Goal: Understand process/instructions

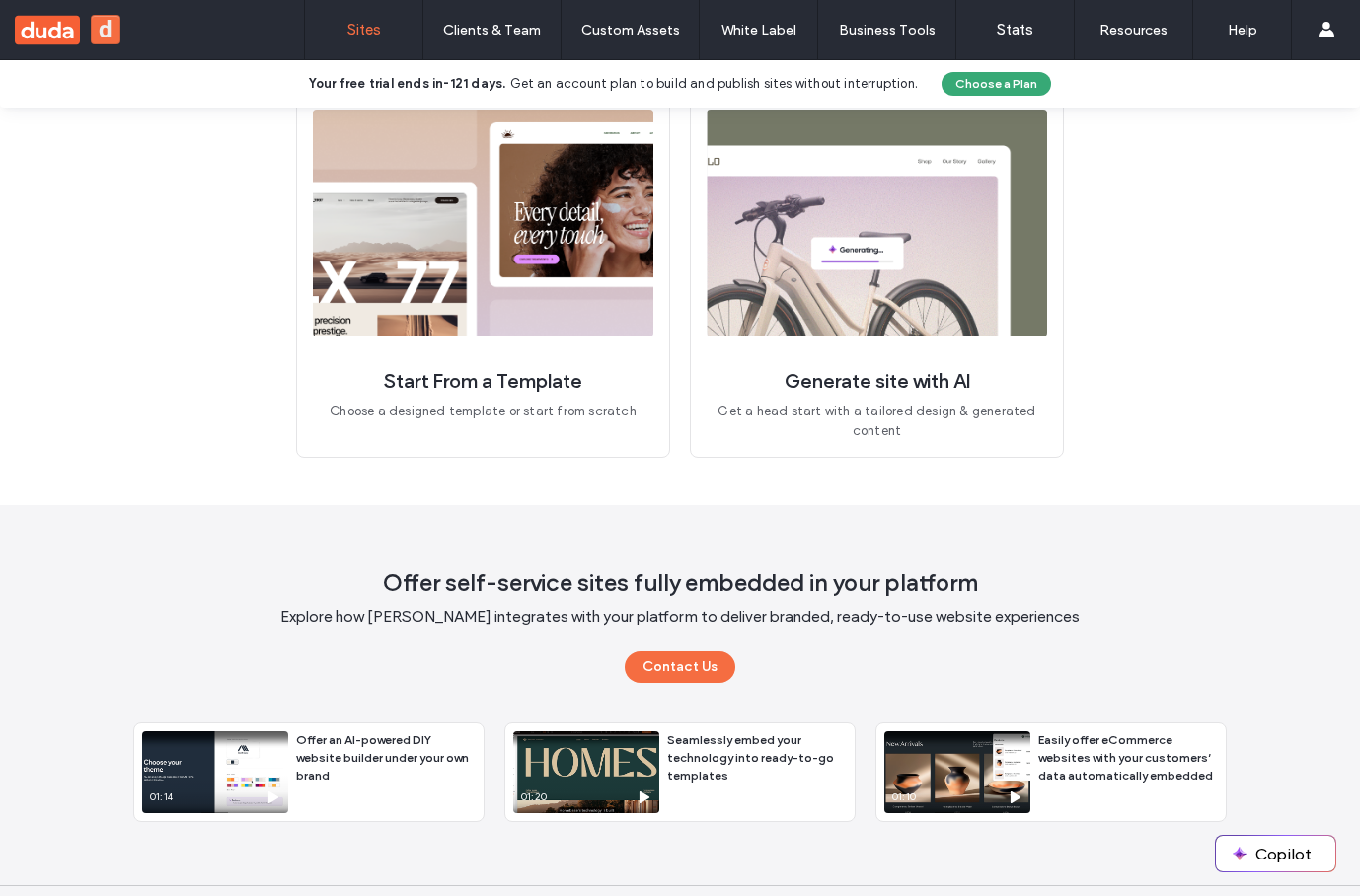
scroll to position [177, 0]
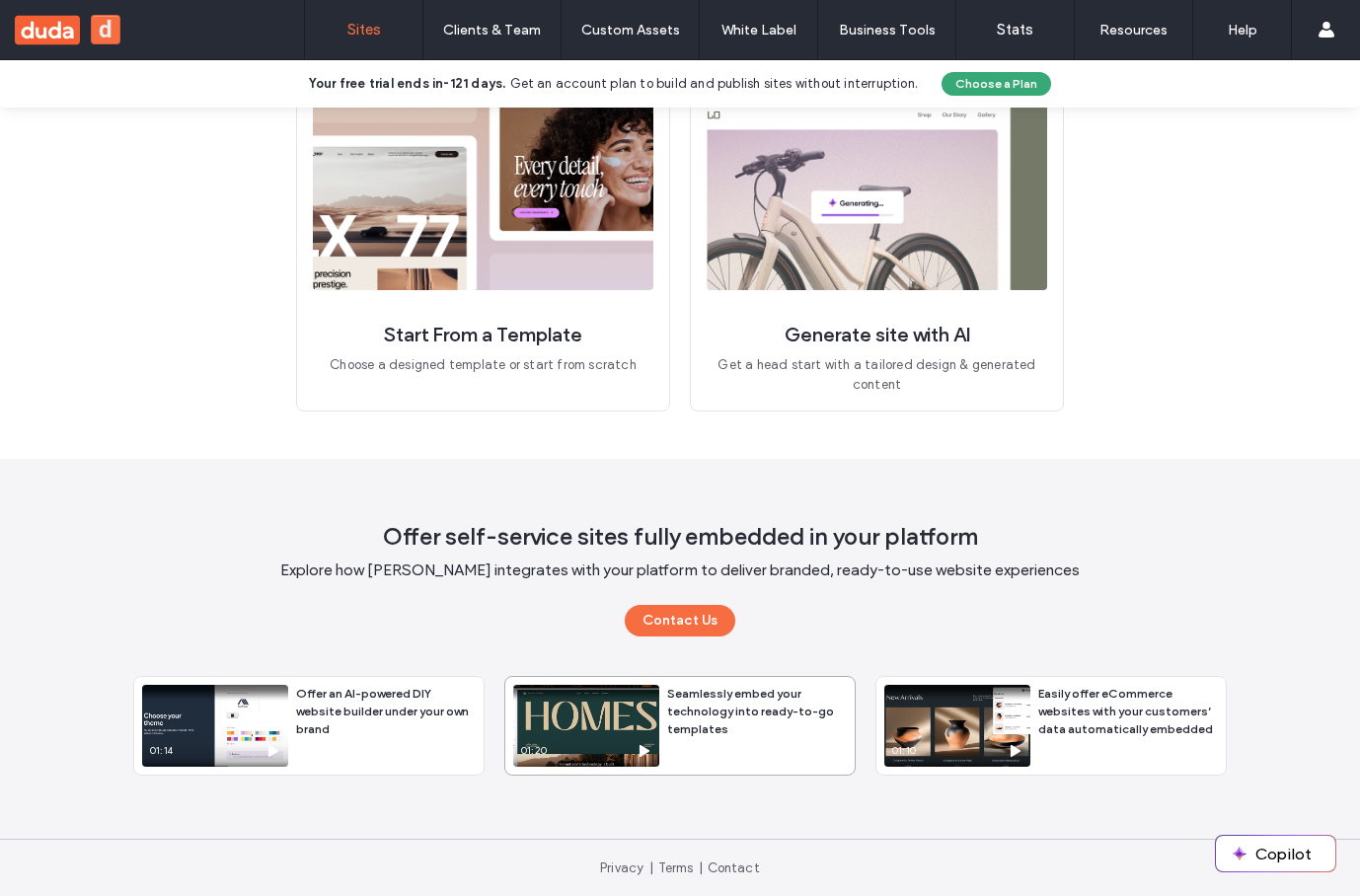
click at [587, 719] on div "01:20" at bounding box center [586, 726] width 146 height 82
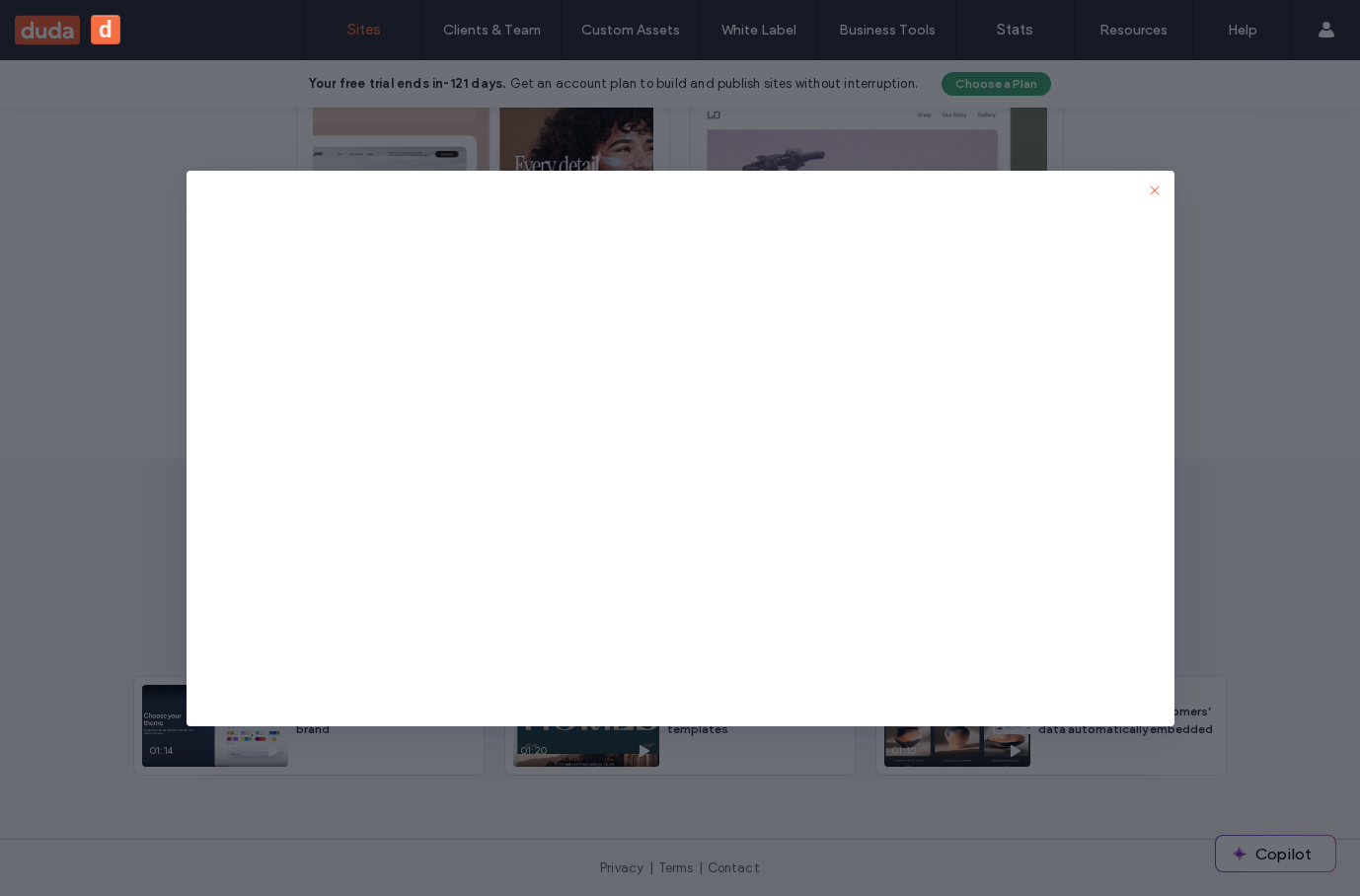
click at [1154, 187] on icon "button" at bounding box center [1155, 190] width 16 height 16
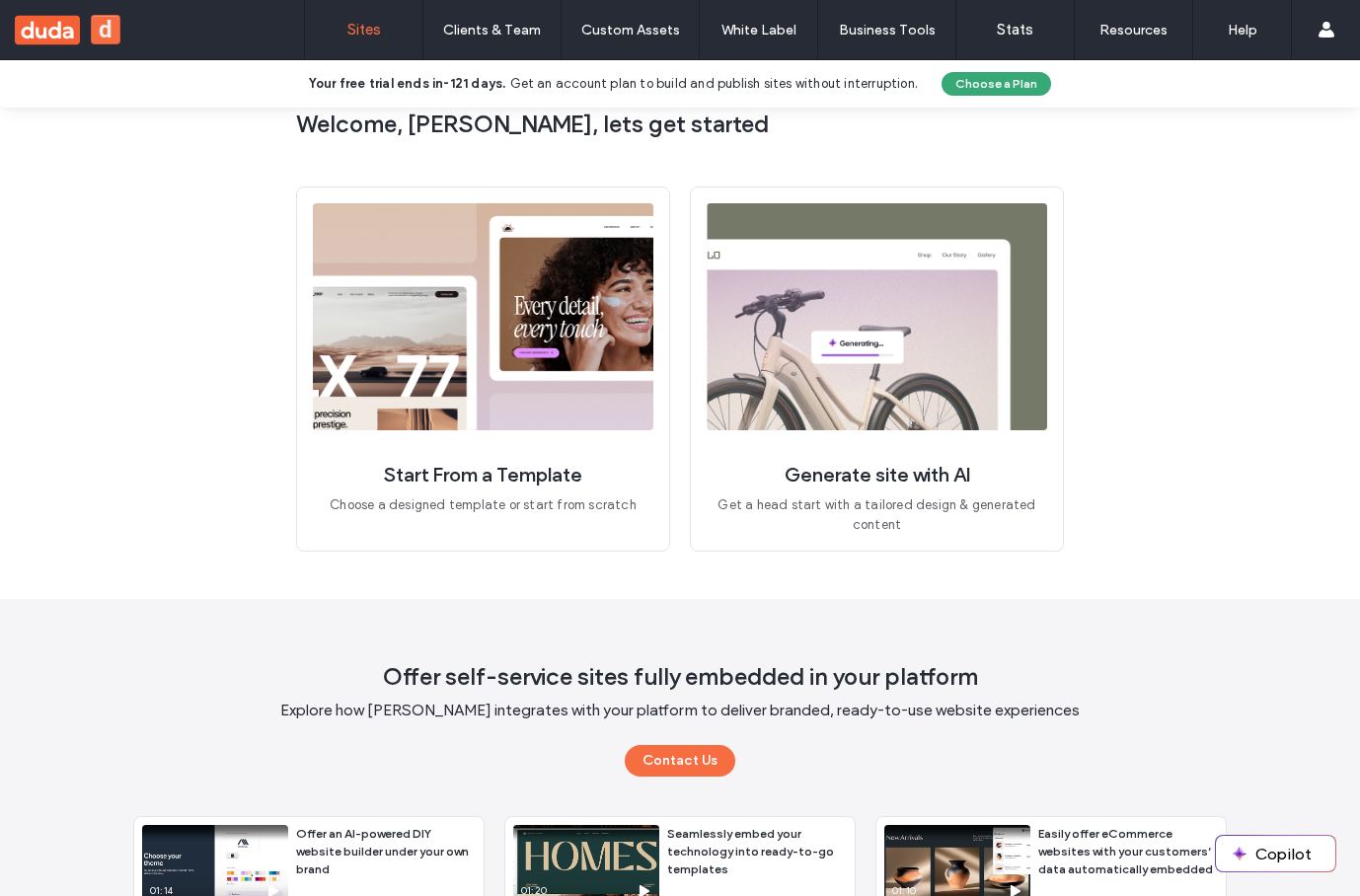
scroll to position [0, 0]
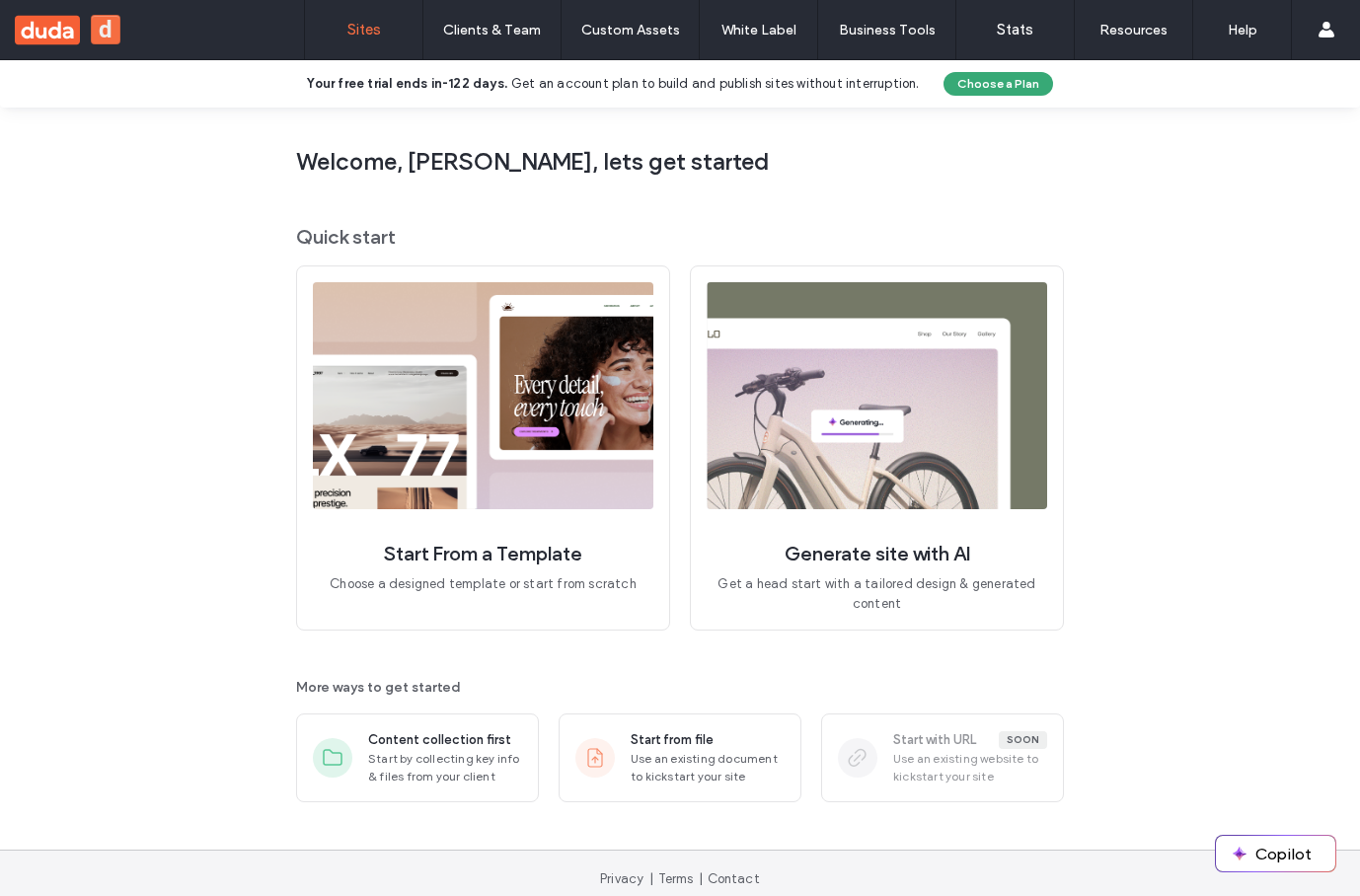
click at [943, 764] on span "Use an existing website to kickstart your site" at bounding box center [970, 767] width 154 height 36
click at [706, 758] on span "Use an existing document to kickstart your site" at bounding box center [707, 767] width 154 height 36
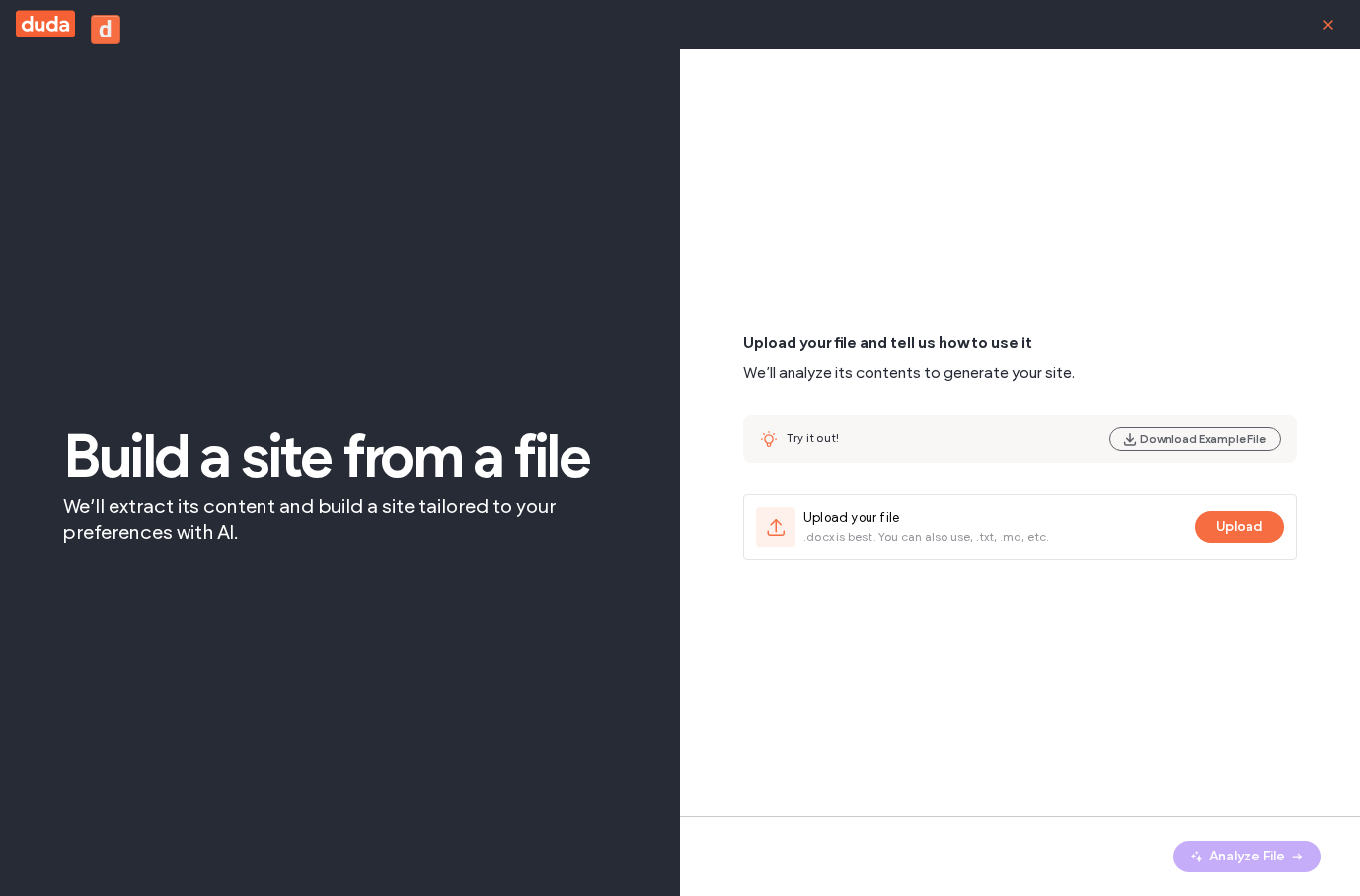
click at [1334, 18] on icon "button" at bounding box center [1328, 25] width 16 height 16
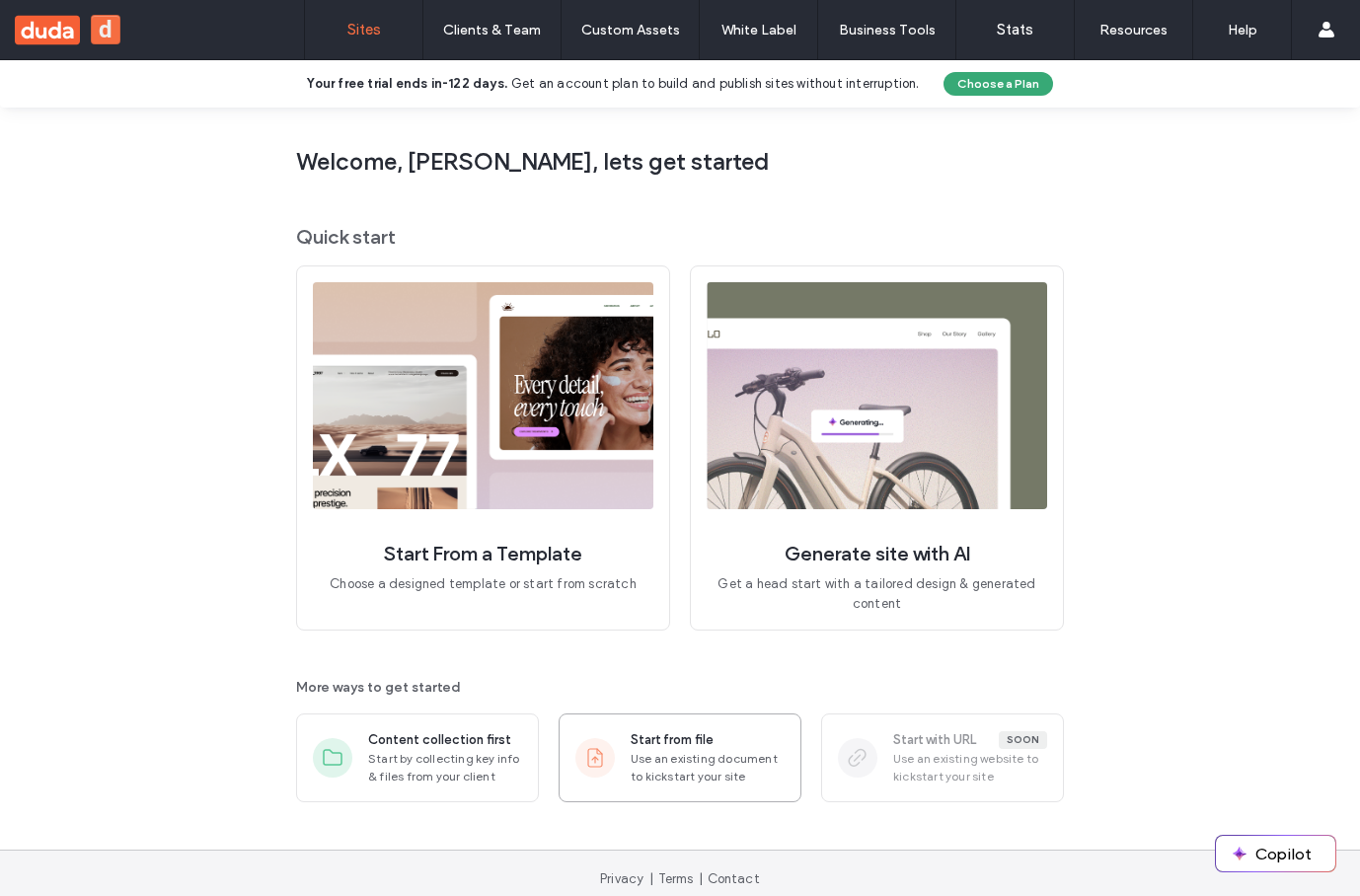
click at [702, 777] on span "Use an existing document to kickstart your site" at bounding box center [707, 767] width 154 height 36
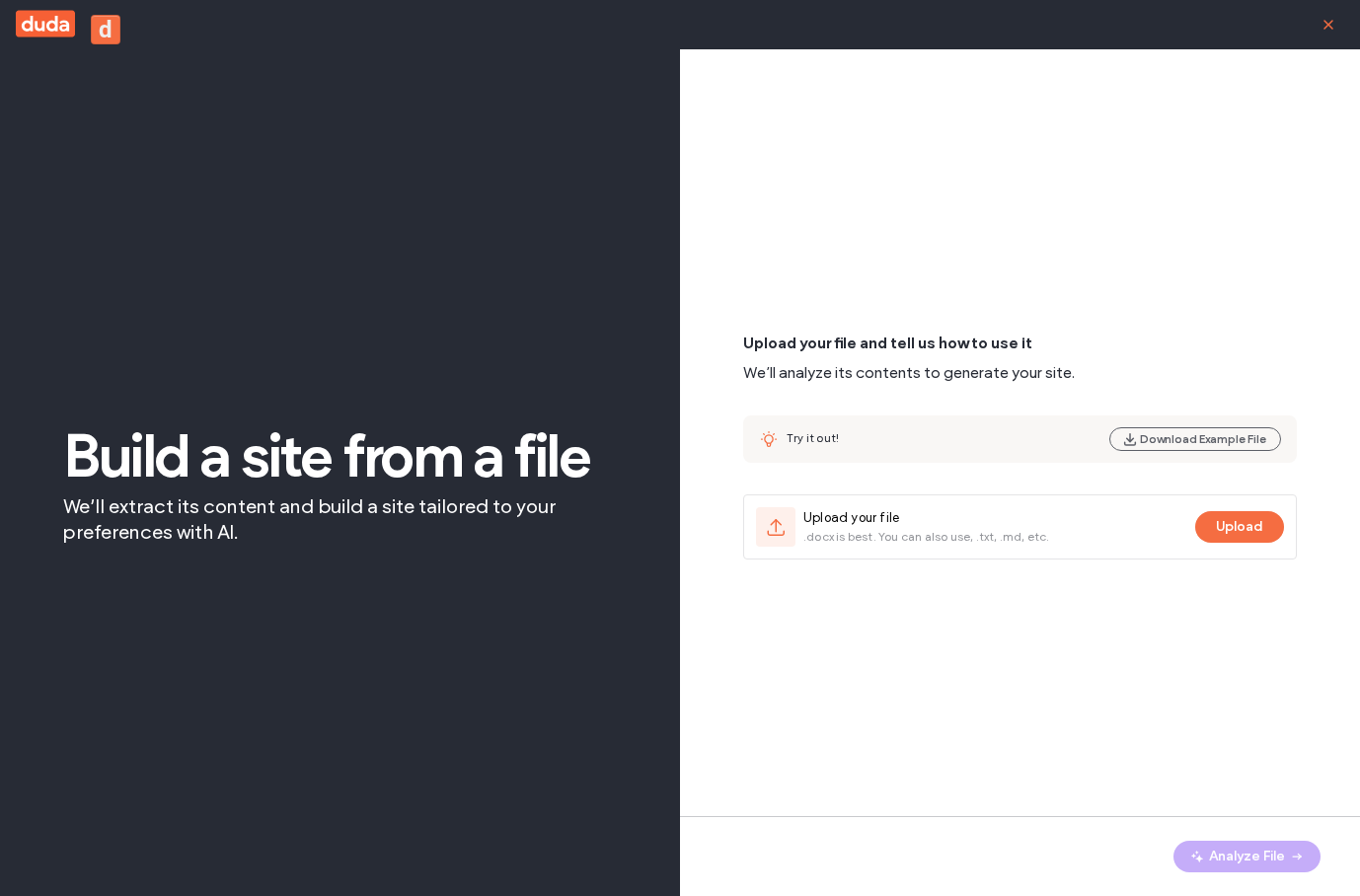
click at [1338, 36] on span "button" at bounding box center [1328, 25] width 32 height 32
